Goal: Check status

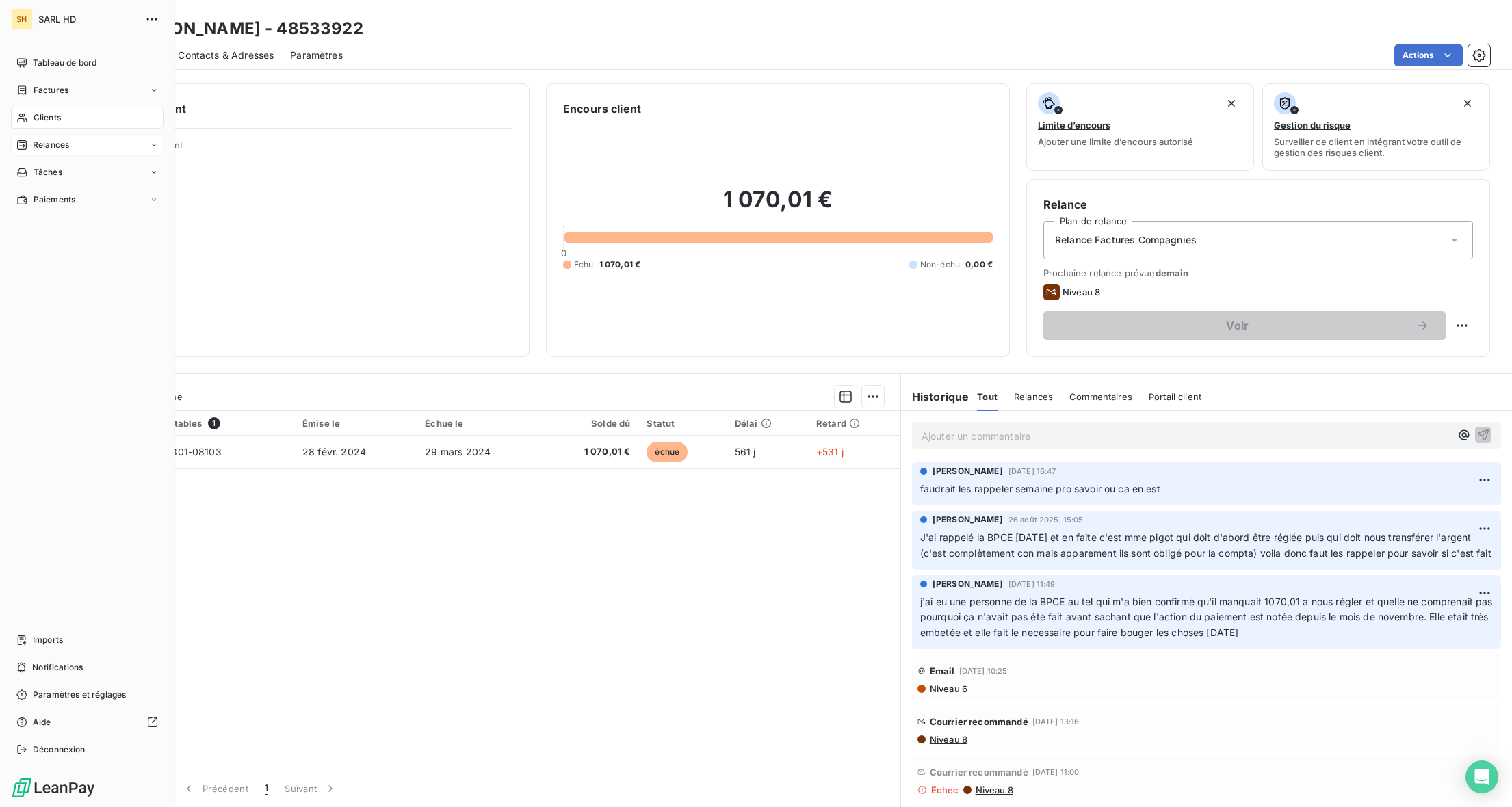
click at [62, 144] on span "Relances" at bounding box center [51, 145] width 36 height 12
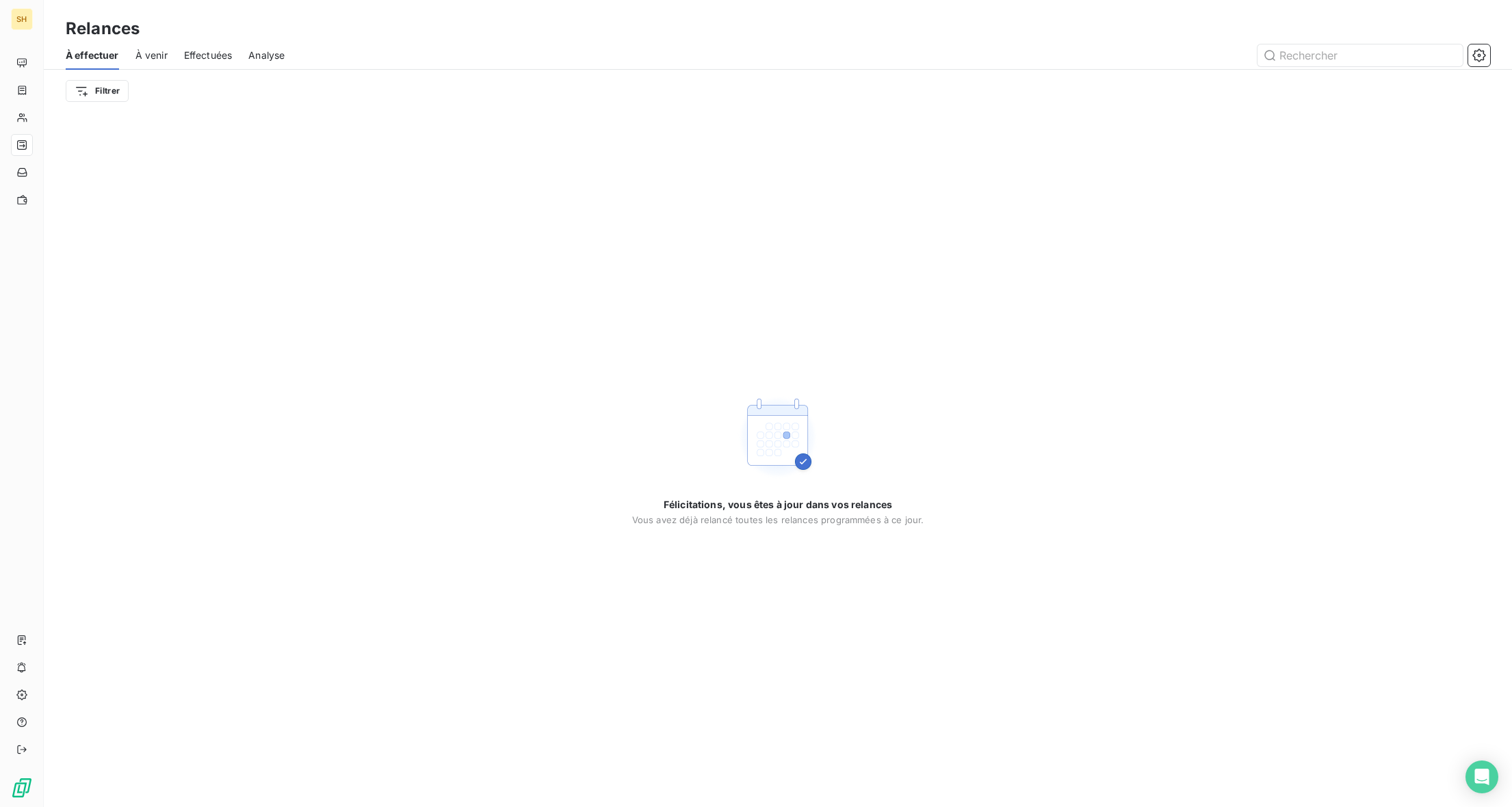
click at [147, 54] on span "À venir" at bounding box center [151, 55] width 32 height 14
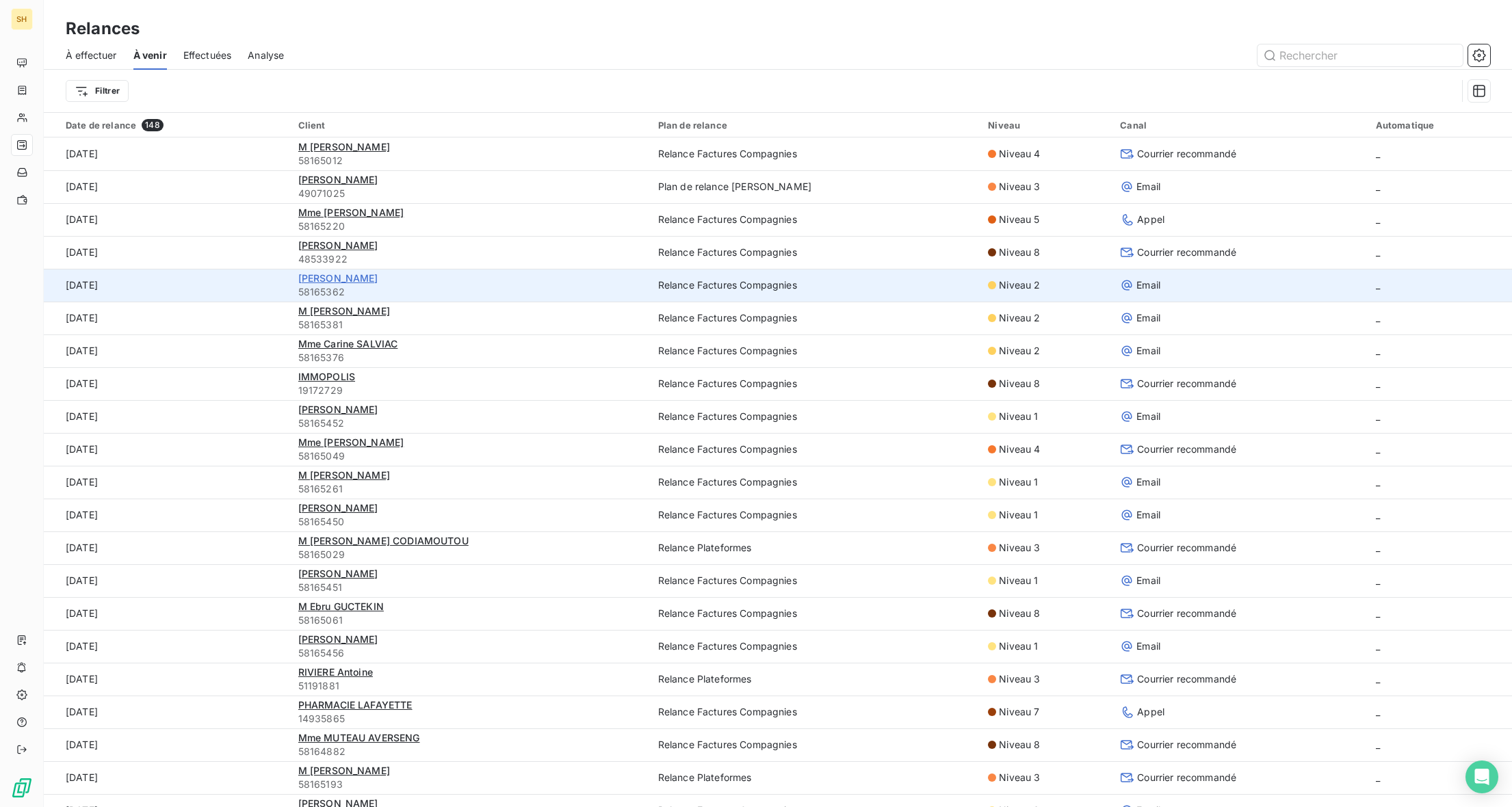
click at [351, 276] on span "[PERSON_NAME]" at bounding box center [338, 278] width 80 height 11
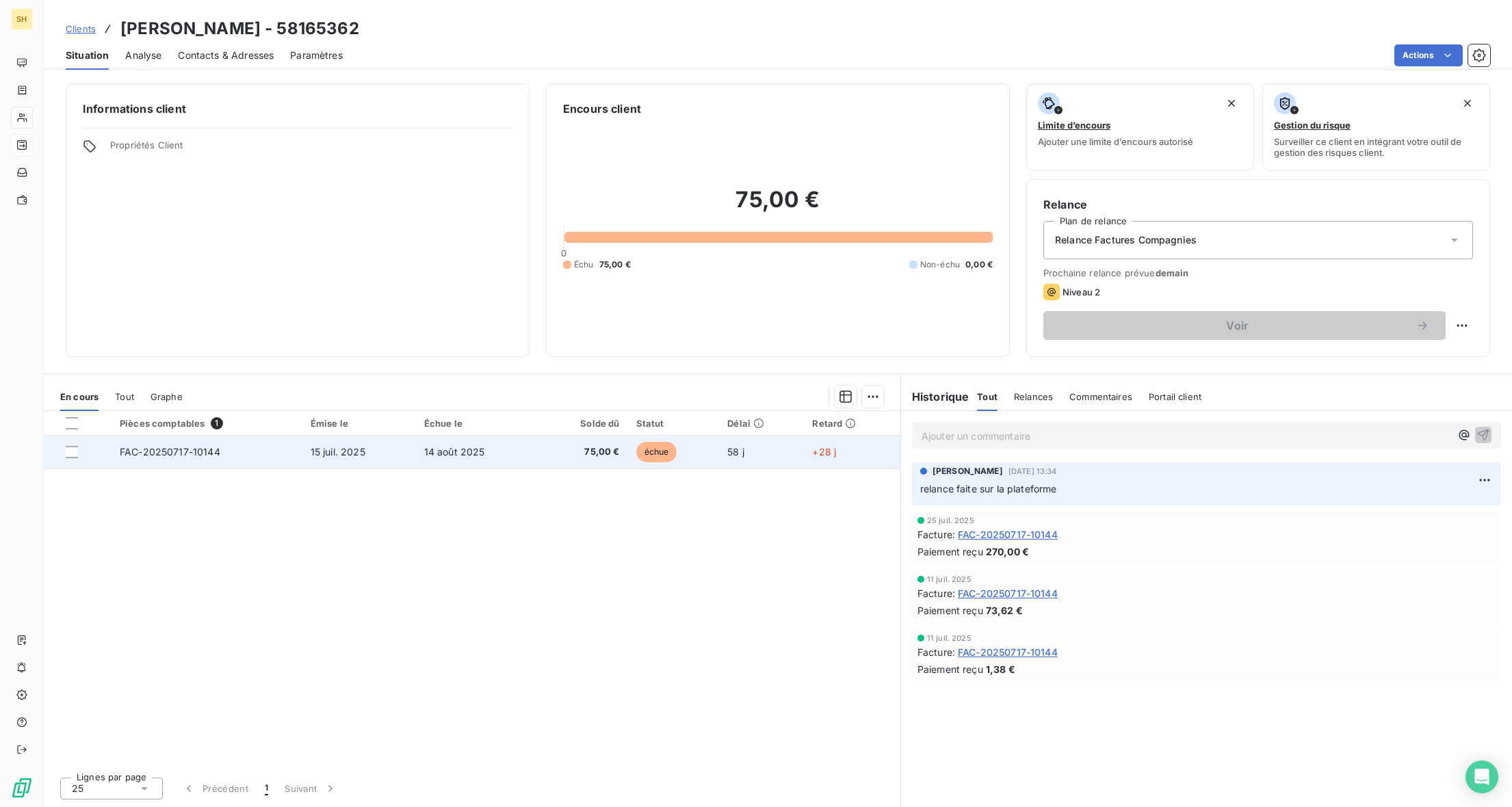
click at [235, 452] on td "FAC-20250717-10144" at bounding box center [207, 452] width 191 height 33
